Goal: Download file/media

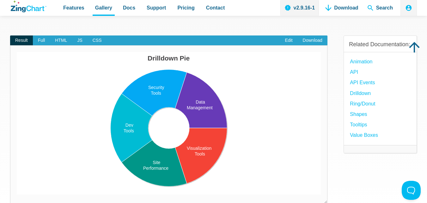
scroll to position [47, 0]
click at [43, 39] on span "Full" at bounding box center [41, 40] width 17 height 10
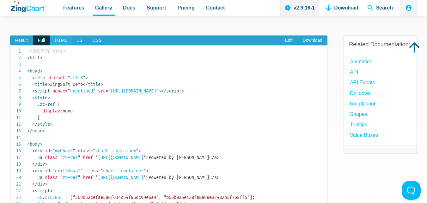
click at [60, 40] on span "HTML" at bounding box center [61, 40] width 22 height 10
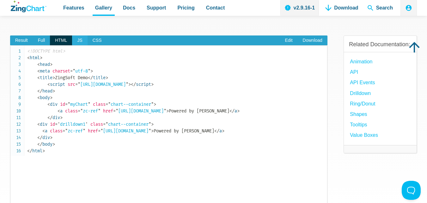
click at [77, 41] on span "JS" at bounding box center [79, 40] width 15 height 10
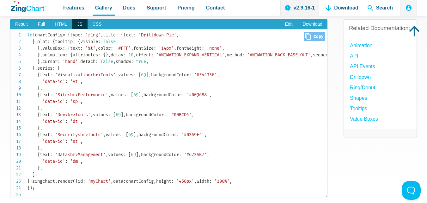
scroll to position [0, 0]
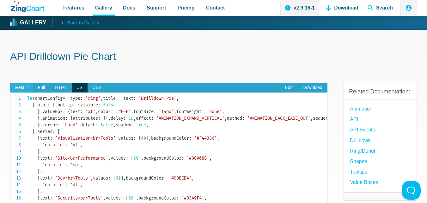
drag, startPoint x: 22, startPoint y: 86, endPoint x: 27, endPoint y: 85, distance: 5.4
click at [22, 86] on span "Result" at bounding box center [21, 87] width 23 height 10
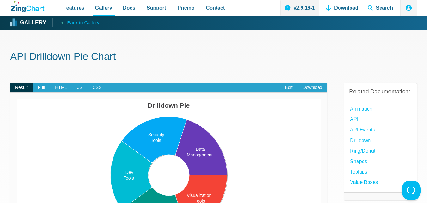
scroll to position [32, 0]
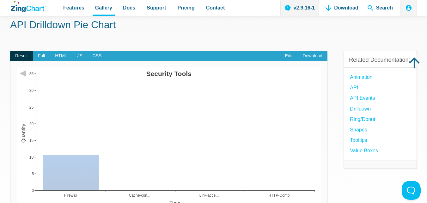
click at [180, 113] on img "App Content" at bounding box center [169, 138] width 304 height 142
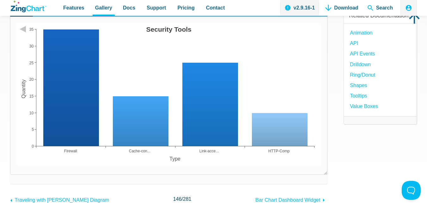
scroll to position [0, 0]
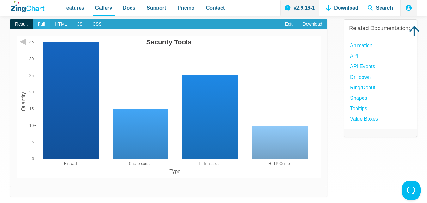
click at [40, 21] on span "Full" at bounding box center [41, 24] width 17 height 10
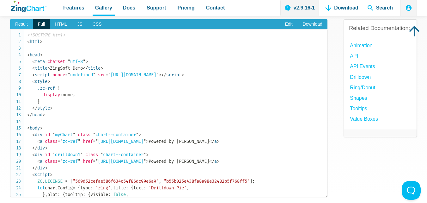
click at [27, 24] on span "Result" at bounding box center [21, 24] width 23 height 10
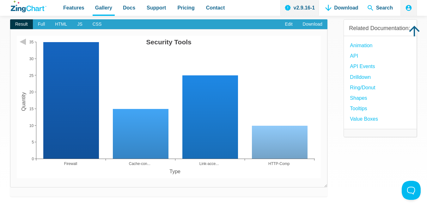
click at [17, 178] on area "Security Tools" at bounding box center [17, 178] width 0 height 0
drag, startPoint x: 23, startPoint y: 42, endPoint x: 28, endPoint y: 47, distance: 6.3
click at [17, 178] on area "Security Tools" at bounding box center [17, 178] width 0 height 0
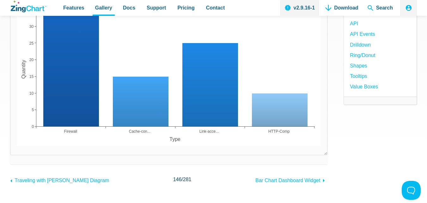
scroll to position [95, 0]
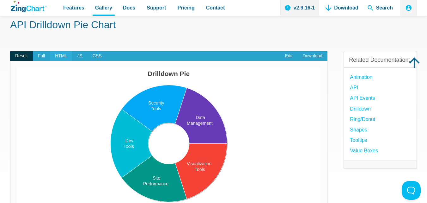
click at [66, 55] on span "HTML" at bounding box center [61, 56] width 22 height 10
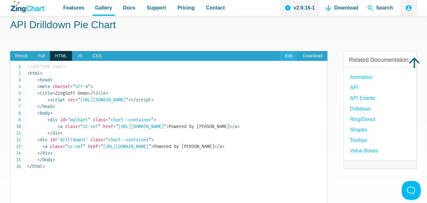
click at [288, 54] on link "Edit" at bounding box center [289, 56] width 18 height 10
click at [318, 57] on link "Download" at bounding box center [313, 56] width 30 height 10
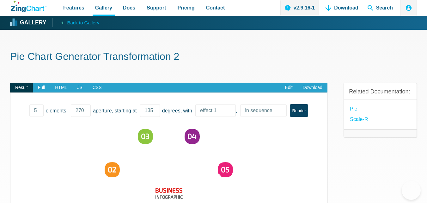
select select "5"
drag, startPoint x: 109, startPoint y: 2, endPoint x: 388, endPoint y: 34, distance: 281.0
click at [388, 34] on div "Pie Chart Generator Transformation 2 Result Full HTML JS CSS Edit Download 4 5 …" at bounding box center [213, 192] width 407 height 325
